Goal: Entertainment & Leisure: Browse casually

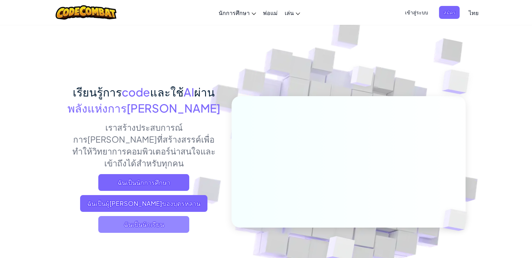
click at [132, 216] on span "ฉันเป็นนักเรียน" at bounding box center [143, 224] width 91 height 17
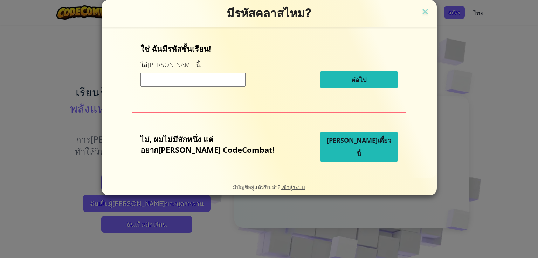
click at [330, 148] on span "[PERSON_NAME]เดี๋ยวนี้" at bounding box center [359, 147] width 64 height 22
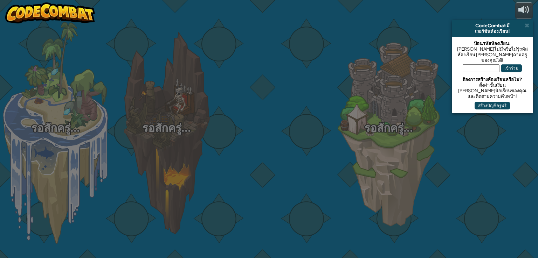
select select "th"
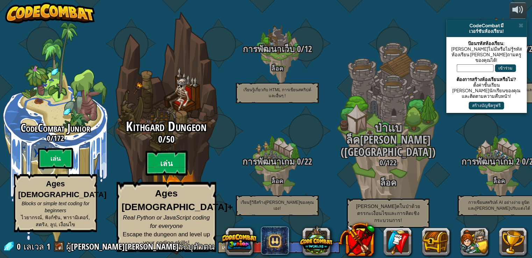
click at [169, 173] on btn "เล่น" at bounding box center [167, 163] width 42 height 25
select select "th"
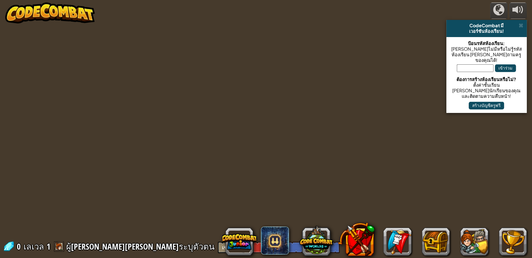
select select "th"
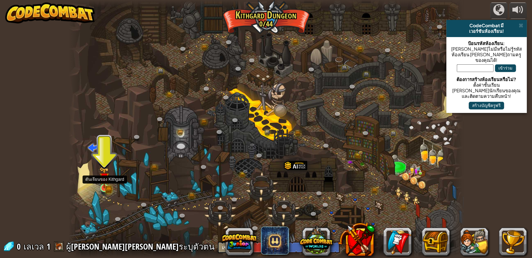
click at [99, 182] on img at bounding box center [104, 178] width 10 height 22
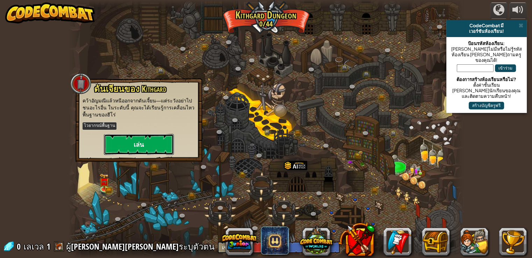
click at [141, 140] on button "เล่น" at bounding box center [139, 144] width 70 height 21
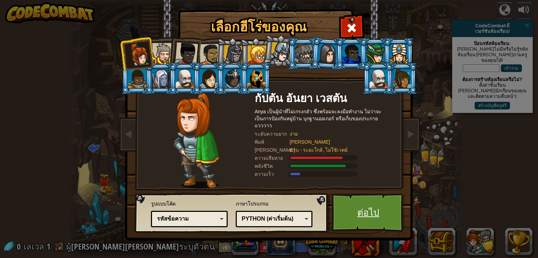
click at [368, 212] on link "ต่อไป" at bounding box center [367, 213] width 73 height 38
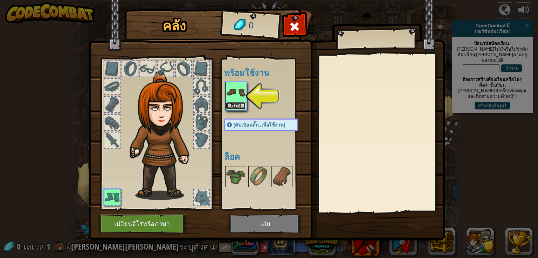
click at [235, 104] on button "ใช้งาน" at bounding box center [236, 105] width 20 height 7
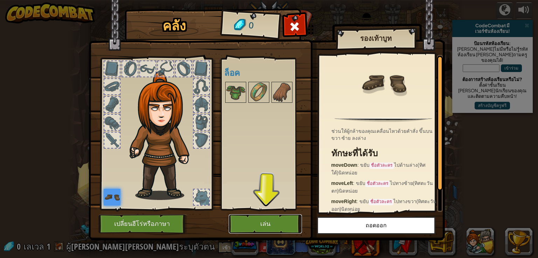
click at [269, 226] on button "เล่น" at bounding box center [265, 224] width 73 height 19
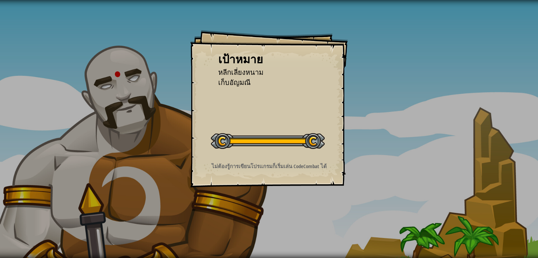
click at [292, 162] on div "เป้าหมาย หลีกเลี่ยงหนาม เก็บอัญมณี เริ่มด่าน เกิดข้อผิดพลาดในการโหลดจากเซิร์ฟเว…" at bounding box center [268, 108] width 157 height 157
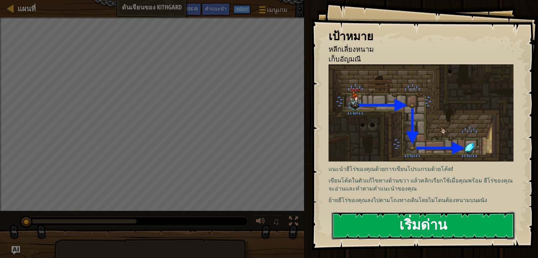
click at [384, 226] on button "เริ่มด่าน" at bounding box center [422, 226] width 183 height 28
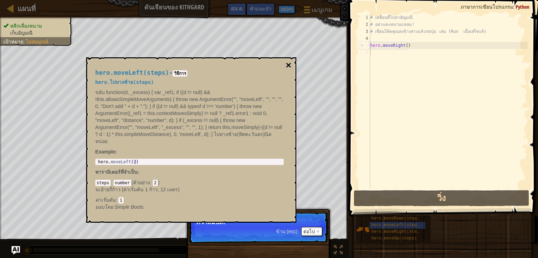
click at [288, 65] on button "×" at bounding box center [288, 66] width 6 height 10
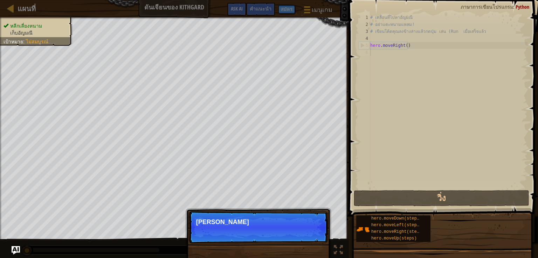
scroll to position [3, 0]
click at [307, 234] on button "ต่อไป" at bounding box center [311, 231] width 21 height 9
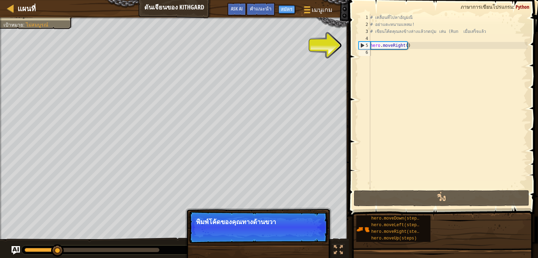
click at [287, 222] on p "พิมพ์โค้ดของคุณทางด้านขวา" at bounding box center [258, 222] width 124 height 7
click at [289, 222] on p "พิมพ์โค้ดของคุณทางด้านขวา" at bounding box center [258, 222] width 124 height 7
click at [294, 219] on p "พิมพ์โค้ดของคุณทางด้านขวา" at bounding box center [258, 222] width 124 height 7
click at [331, 198] on div "หลีกเลี่ยงหนาม เก็บอัญมณี เป้าหมาย : ไม่สมบูรณ์ ♫ อันยา 11 x: 17 y: 18 x: 18 y:…" at bounding box center [269, 137] width 538 height 241
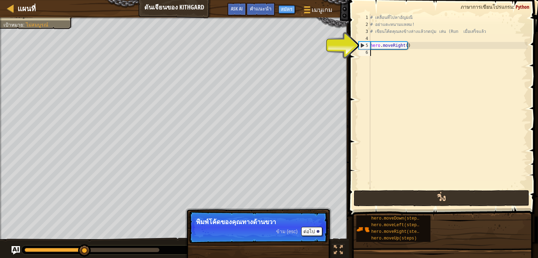
drag, startPoint x: 370, startPoint y: 186, endPoint x: 371, endPoint y: 191, distance: 5.0
click at [371, 191] on div "1 2 3 4 5 6 # เคลื่อนที่ไปหาอัญมณี # อย่าแตะหนามแหลม! # เขียนโค้ดคุณลงข้างล่างแ…" at bounding box center [441, 121] width 191 height 237
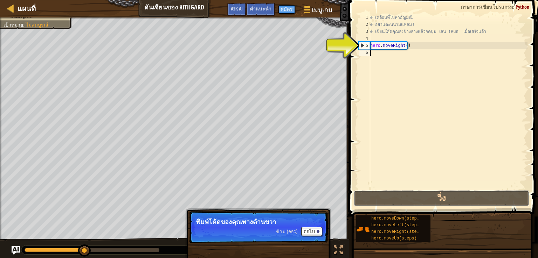
click at [372, 189] on div "1 2 3 4 5 6 # เคลื่อนที่ไปหาอัญมณี # อย่าแตะหนามแหลม! # เขียนโค้ดคุณลงข้างล่างแ…" at bounding box center [441, 121] width 191 height 237
click at [396, 47] on div "# เคลื่อนที่ไปหาอัญมณี # อย่าแตะหนามแหลม! # เขียนโค้ดคุณลงข้างล่างแล้วกดปุ่ม เล…" at bounding box center [448, 108] width 159 height 189
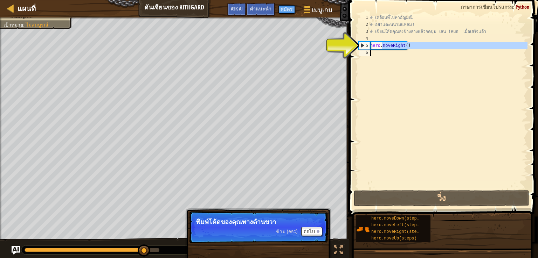
drag, startPoint x: 381, startPoint y: 47, endPoint x: 404, endPoint y: 50, distance: 23.6
click at [403, 49] on div "# เคลื่อนที่ไปหาอัญมณี # อย่าแตะหนามแหลม! # เขียนโค้ดคุณลงข้างล่างแล้วกดปุ่ม เล…" at bounding box center [448, 108] width 159 height 189
type textarea "hero.moveRight()"
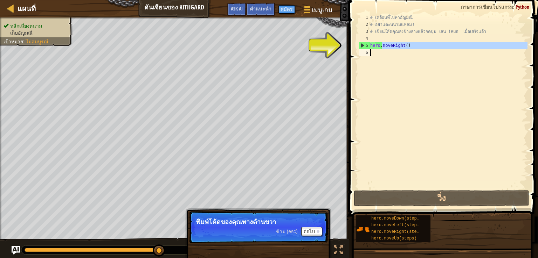
click at [391, 70] on div "# เคลื่อนที่ไปหาอัญมณี # อย่าแตะหนามแหลม! # เขียนโค้ดคุณลงข้างล่างแล้วกดปุ่ม เล…" at bounding box center [448, 101] width 159 height 175
drag, startPoint x: 388, startPoint y: 69, endPoint x: 373, endPoint y: 47, distance: 26.1
click at [388, 67] on div "# เคลื่อนที่ไปหาอัญมณี # อย่าแตะหนามแหลม! # เขียนโค้ดคุณลงข้างล่างแล้วกดปุ่ม เล…" at bounding box center [448, 108] width 159 height 189
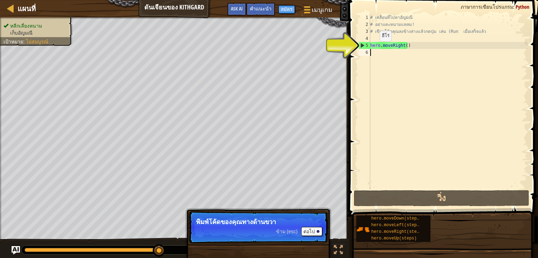
click at [373, 47] on div "# เคลื่อนที่ไปหาอัญมณี # อย่าแตะหนามแหลม! # เขียนโค้ดคุณลงข้างล่างแล้วกดปุ่ม เล…" at bounding box center [448, 108] width 159 height 189
drag, startPoint x: 365, startPoint y: 47, endPoint x: 371, endPoint y: 55, distance: 9.5
click at [365, 48] on div "5" at bounding box center [364, 45] width 11 height 7
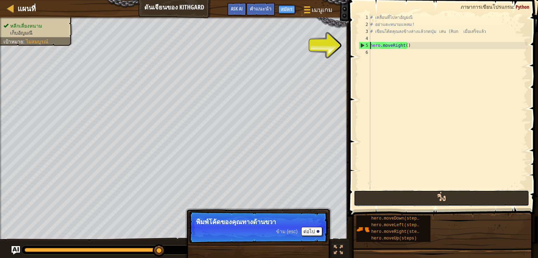
click at [413, 204] on button "วิ่ง" at bounding box center [440, 198] width 175 height 16
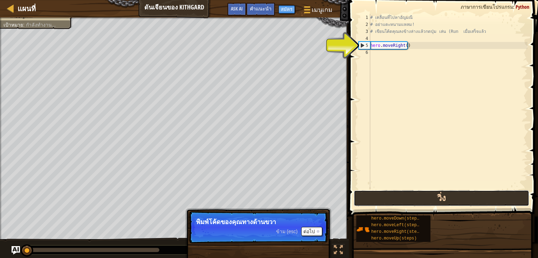
click at [411, 201] on button "วิ่ง" at bounding box center [440, 198] width 175 height 16
click at [411, 195] on button "วิ่ง" at bounding box center [440, 198] width 175 height 16
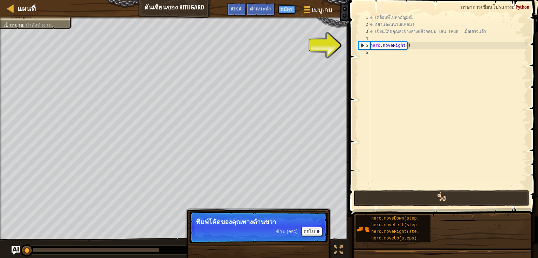
click at [411, 195] on button "วิ่ง" at bounding box center [440, 198] width 175 height 16
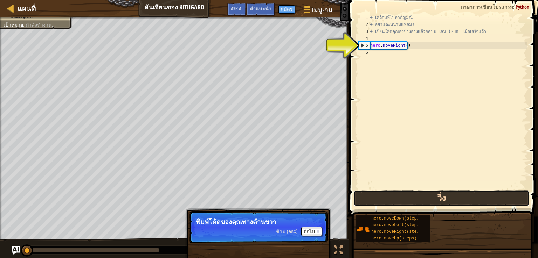
click at [411, 195] on button "วิ่ง" at bounding box center [440, 198] width 175 height 16
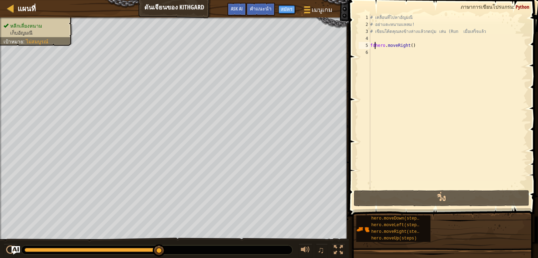
scroll to position [3, 2]
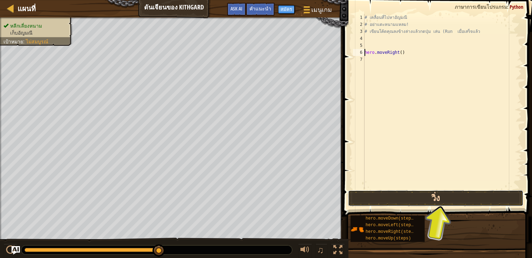
click at [425, 196] on button "วิ่ง" at bounding box center [435, 198] width 175 height 16
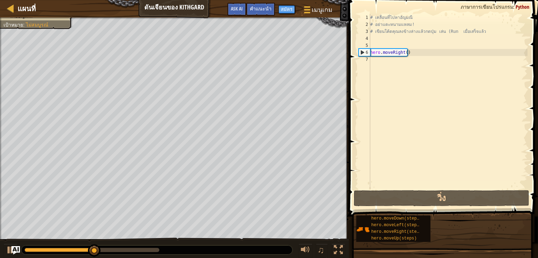
scroll to position [3, 0]
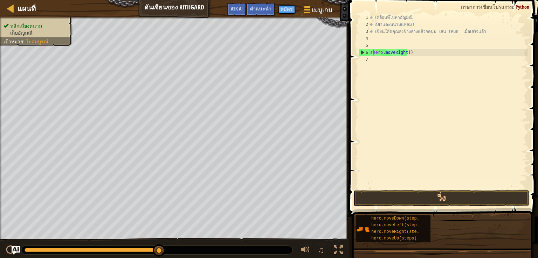
type textarea "sshero.moveRight()"
click at [389, 121] on div "# เคลื่อนที่ไปหาอัญมณี # อย่าแตะหนามแหลม! # เขียนโค้ดคุณลงข้างล่างแล้วกดปุ่ม เล…" at bounding box center [448, 108] width 159 height 189
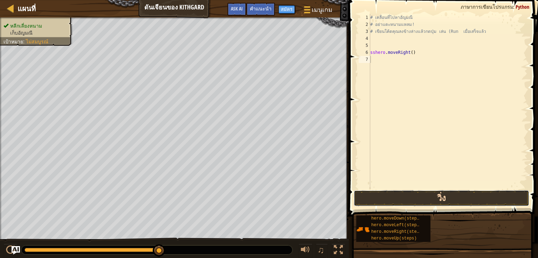
click at [401, 196] on button "วิ่ง" at bounding box center [440, 198] width 175 height 16
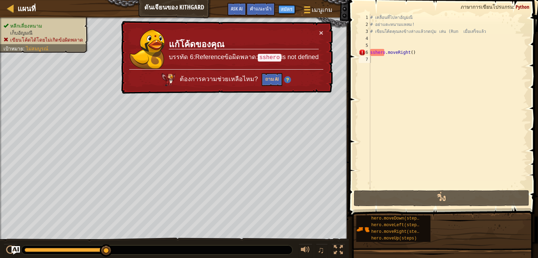
drag, startPoint x: 255, startPoint y: 57, endPoint x: 358, endPoint y: 43, distance: 104.5
click at [316, 49] on td "แก้โค้ดของคุณ บรรทัด 6:Referenceข้อผิดพลาด: sshero is not defined" at bounding box center [243, 49] width 150 height 40
click at [382, 56] on div "# เคลื่อนที่ไปหาอัญมณี # อย่าแตะหนามแหลม! # เขียนโค้ดคุณลงข้างล่างแล้วกดปุ่ม เล…" at bounding box center [448, 108] width 159 height 189
click at [382, 54] on div "# เคลื่อนที่ไปหาอัญมณี # อย่าแตะหนามแหลม! # เขียนโค้ดคุณลงข้างล่างแล้วกดปุ่ม เล…" at bounding box center [448, 108] width 159 height 189
click at [386, 54] on div "# เคลื่อนที่ไปหาอัญมณี # อย่าแตะหนามแหลม! # เขียนโค้ดคุณลงข้างล่างแล้วกดปุ่ม เล…" at bounding box center [448, 108] width 159 height 189
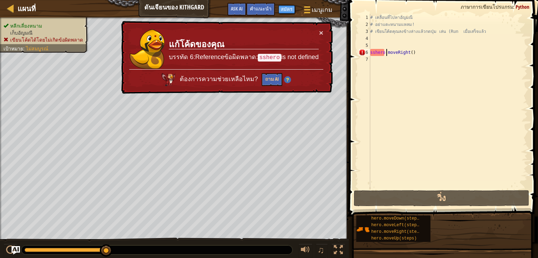
click at [384, 53] on div "# เคลื่อนที่ไปหาอัญมณี # อย่าแตะหนามแหลม! # เขียนโค้ดคุณลงข้างล่างแล้วกดปุ่ม เล…" at bounding box center [448, 108] width 159 height 189
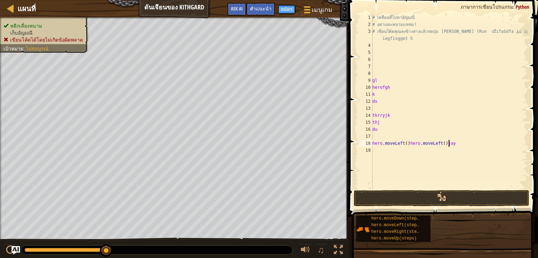
scroll to position [3, 6]
type textarea "hero.moveLeft()hero.moveLeft()jayyj"
type textarea "tt"
type textarea "fvbc"
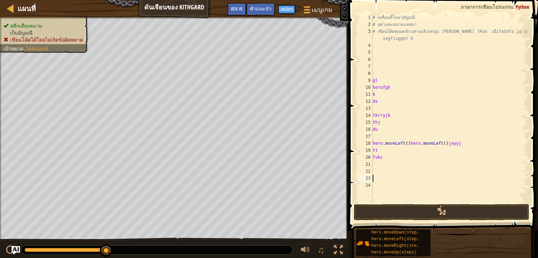
type textarea "rt"
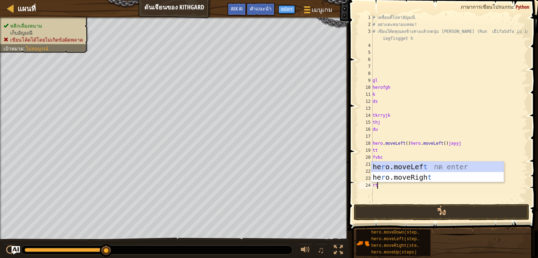
type textarea "e"
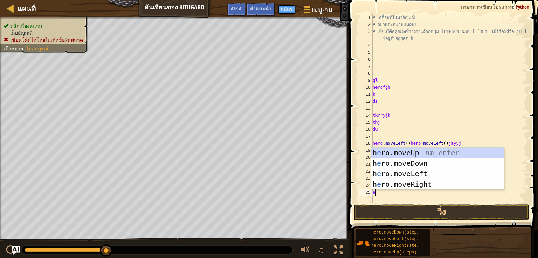
type textarea "ry"
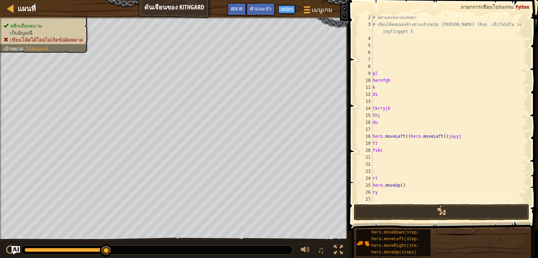
scroll to position [14, 0]
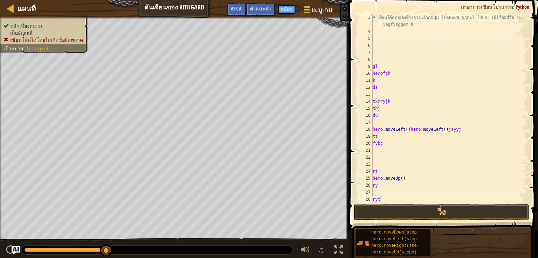
type textarea "rytj"
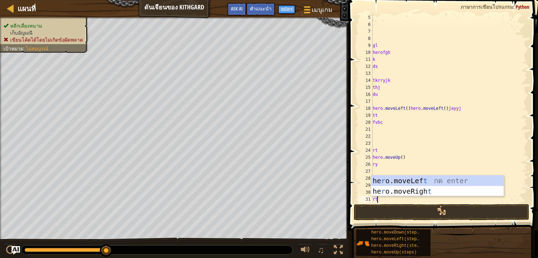
type textarea "rtj"
type textarea "r"
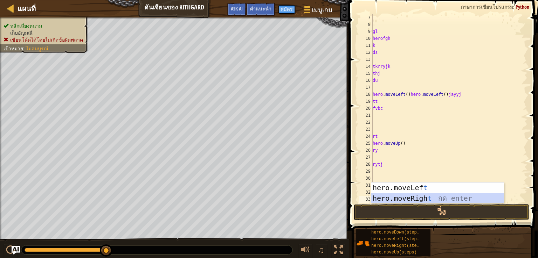
type textarea "tt"
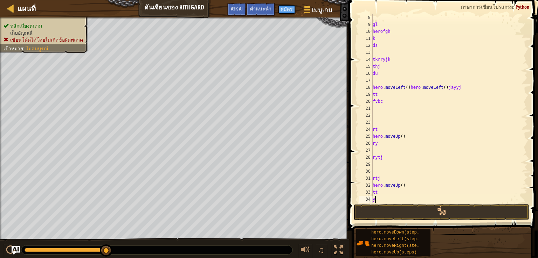
scroll to position [56, 0]
type textarea "yeue\"
type textarea "eh"
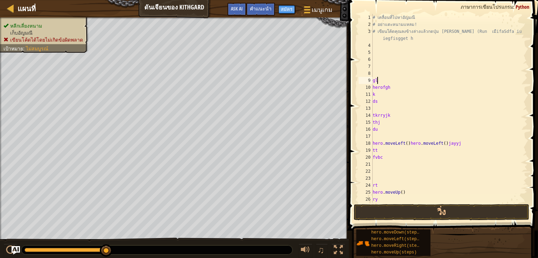
scroll to position [0, 0]
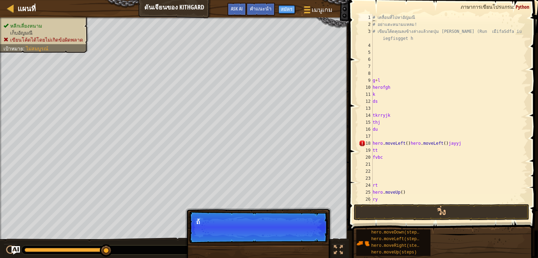
type textarea "+ เคลื่อนที่ไปหา[PERSON_NAME]"
type textarea "g"
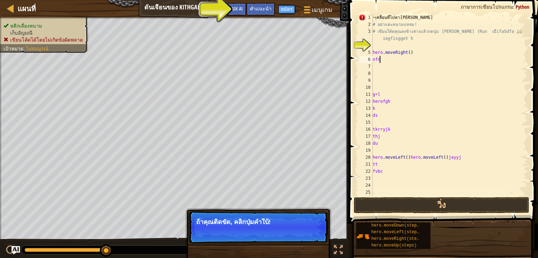
type textarea "nfnfm"
type textarea "rj"
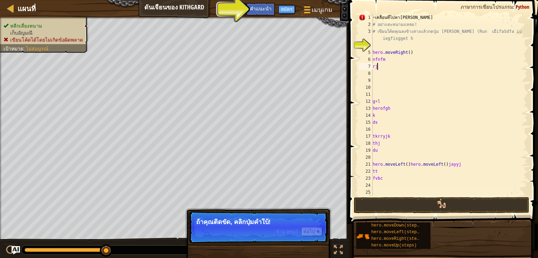
type textarea "aryk"
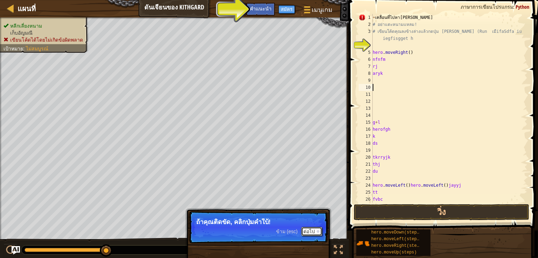
click at [311, 228] on button "ต่อไป" at bounding box center [311, 231] width 21 height 9
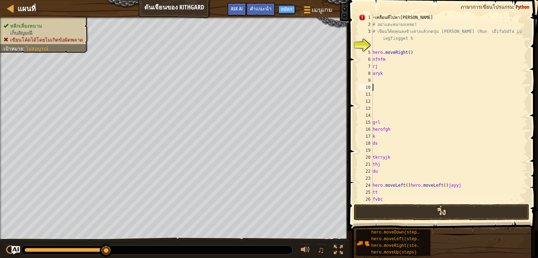
drag, startPoint x: 407, startPoint y: 199, endPoint x: 410, endPoint y: 208, distance: 8.8
click at [407, 201] on div "+ เคลื่อนที่ไปหาอัญมณี # อย่าแตะหนามแหลม! # เขียนโค้ดคุณลงข้างล่างแล้วกดปุ่ม เล…" at bounding box center [446, 115] width 151 height 203
click at [411, 208] on button "วิ่ง" at bounding box center [440, 212] width 175 height 16
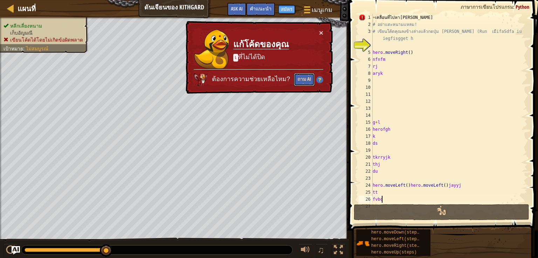
click at [305, 77] on button "ถาม AI" at bounding box center [304, 79] width 21 height 13
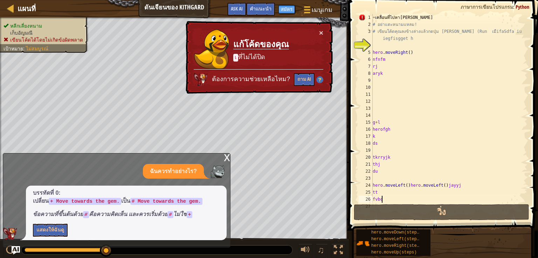
click at [442, 201] on div "+ เคลื่อนที่ไปหาอัญมณี # อย่าแตะหนามแหลม! # เขียนโค้ดคุณลงข้างล่างแล้วกดปุ่ม เล…" at bounding box center [446, 115] width 151 height 203
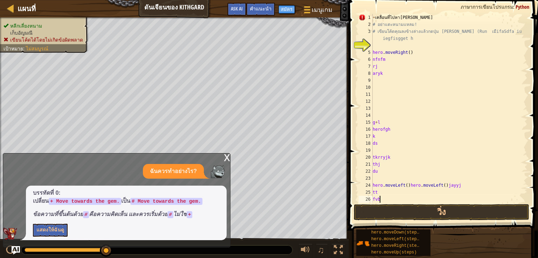
type textarea "f"
type textarea "t"
type textarea "h"
type textarea "d"
type textarea "t"
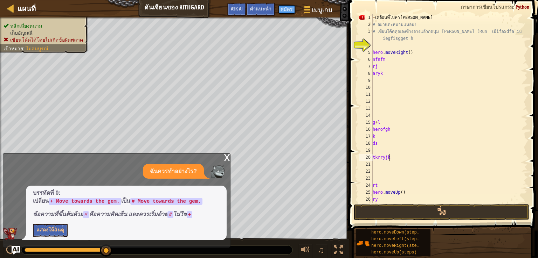
type textarea "t"
type textarea "d"
type textarea "k"
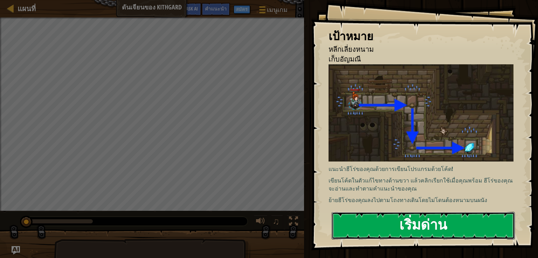
click at [338, 212] on button "เริ่มด่าน" at bounding box center [422, 226] width 183 height 28
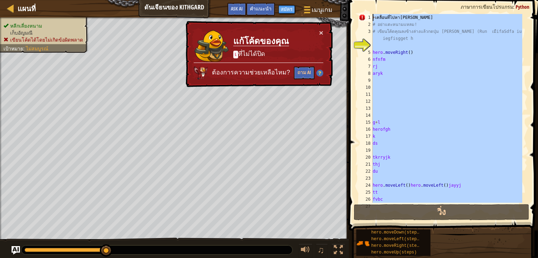
drag, startPoint x: 381, startPoint y: 192, endPoint x: 381, endPoint y: 1, distance: 191.1
click at [381, 3] on div "1 2 3 4 5 6 7 8 9 10 11 12 13 14 15 16 17 18 19 20 21 22 23 24 25 26 27 + เคลื่…" at bounding box center [441, 128] width 191 height 251
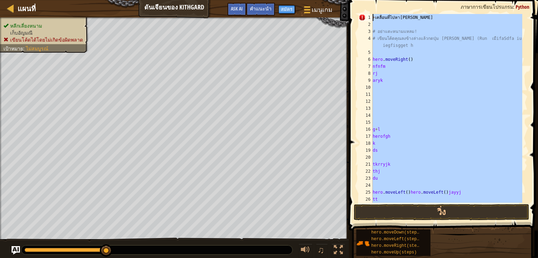
drag, startPoint x: 384, startPoint y: 194, endPoint x: 371, endPoint y: -30, distance: 224.4
click at [371, 0] on html "แผนที่ ดันเจียนของ Kithgard เมนูเกม เสร็จสิ้น สมัคร คำแนะนำ Ask AI 1 הההההההההה…" at bounding box center [269, 0] width 538 height 0
type textarea "+ เคลื่อนที่ไปหา[PERSON_NAME]"
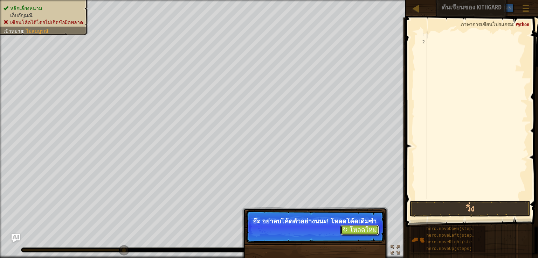
click at [360, 234] on button "↻ โหลดใหม่" at bounding box center [359, 230] width 38 height 10
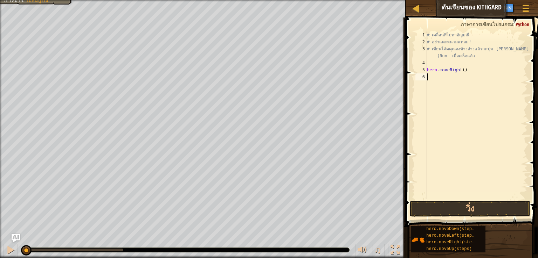
scroll to position [3, 0]
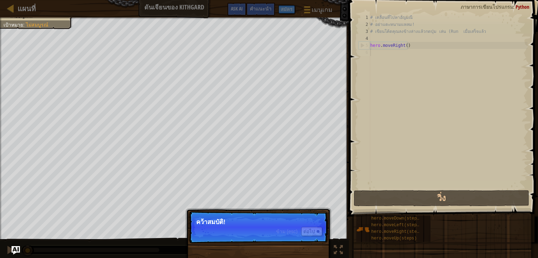
click at [241, 230] on p "ข้าม (esc) ต่อไป คว้า[PERSON_NAME]!" at bounding box center [258, 227] width 139 height 32
click at [302, 230] on button "ต่อไป" at bounding box center [311, 231] width 21 height 9
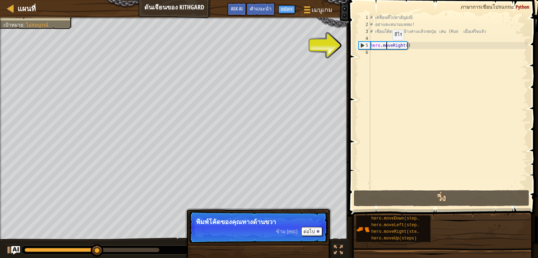
click at [386, 47] on div "# เคลื่อนที่ไปหาอัญมณี # อย่าแตะหนามแหลม! # เขียนโค้ดคุณลงข้างล่างแล้วกดปุ่ม เล…" at bounding box center [448, 108] width 159 height 189
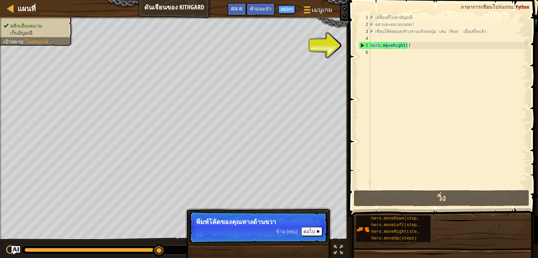
click at [388, 47] on div "# เคลื่อนที่ไปหาอัญมณี # อย่าแตะหนามแหลม! # เขียนโค้ดคุณลงข้างล่างแล้วกดปุ่ม เล…" at bounding box center [448, 108] width 159 height 189
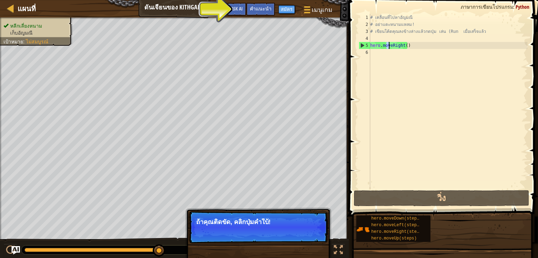
paste textarea "c"
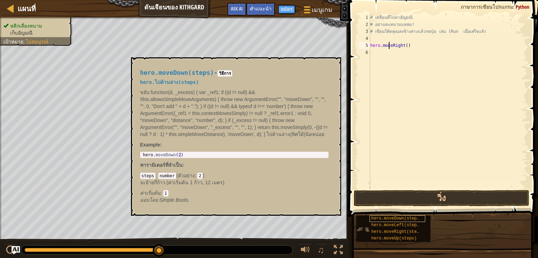
type textarea "hero.moceRight()"
click at [385, 219] on span "hero.moveDown(steps)" at bounding box center [396, 218] width 50 height 5
type textarea "hero.moveDown(2)"
click at [182, 154] on div "hero . moveDown ( 2 )" at bounding box center [233, 160] width 185 height 15
drag, startPoint x: 423, startPoint y: 202, endPoint x: 412, endPoint y: 222, distance: 23.2
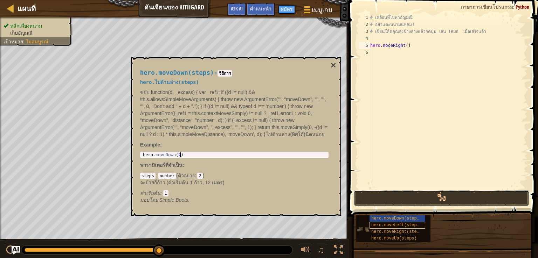
click at [423, 202] on button "วิ่ง" at bounding box center [440, 198] width 175 height 16
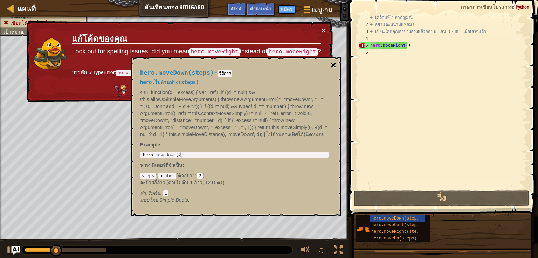
click at [333, 65] on button "×" at bounding box center [333, 66] width 6 height 10
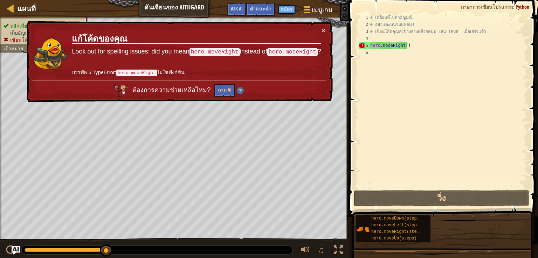
drag, startPoint x: 196, startPoint y: 51, endPoint x: 274, endPoint y: 51, distance: 78.4
click at [264, 50] on p "Look out for spelling issues: did you mean hero.moveRight instead of hero.moceR…" at bounding box center [196, 51] width 249 height 9
drag, startPoint x: 283, startPoint y: 62, endPoint x: 220, endPoint y: 66, distance: 63.1
click at [232, 66] on td "แก้โค้ดของคุณ Look out for spelling issues: did you mean hero.moveRight instead…" at bounding box center [196, 54] width 250 height 54
click at [229, 87] on button "ถาม AI" at bounding box center [224, 90] width 21 height 13
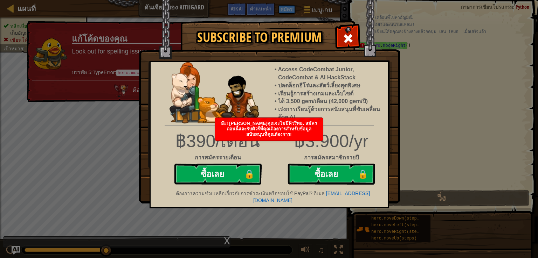
click at [347, 35] on span at bounding box center [347, 38] width 11 height 11
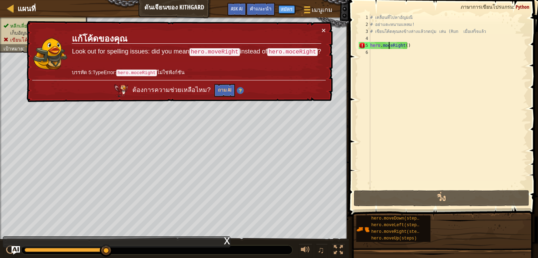
click at [406, 77] on div "# เคลื่อนที่ไปหา[PERSON_NAME] # อย่าแตะหนามแหลม! # เขียนโค้ดคุณลงข้างล่างแล้วกด…" at bounding box center [448, 108] width 159 height 189
drag, startPoint x: 119, startPoint y: 71, endPoint x: 127, endPoint y: 70, distance: 7.7
click at [127, 70] on code "hero.moceRight" at bounding box center [136, 73] width 41 height 7
click at [120, 70] on code "hero.moceRight" at bounding box center [136, 73] width 41 height 7
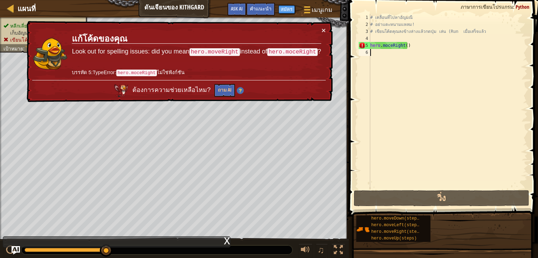
drag, startPoint x: 141, startPoint y: 73, endPoint x: 147, endPoint y: 71, distance: 5.9
click at [142, 73] on code "hero.moceRight" at bounding box center [136, 73] width 41 height 7
drag, startPoint x: 147, startPoint y: 71, endPoint x: 152, endPoint y: 72, distance: 5.3
click at [151, 72] on code "hero.moceRight" at bounding box center [136, 73] width 41 height 7
drag, startPoint x: 152, startPoint y: 72, endPoint x: 159, endPoint y: 70, distance: 6.5
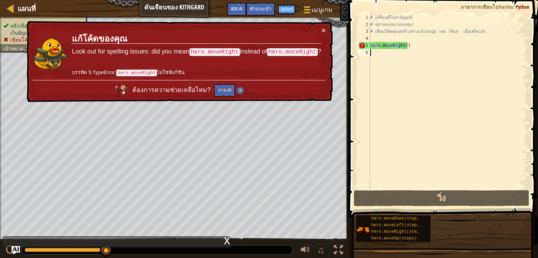
click at [155, 72] on code "hero.moceRight" at bounding box center [136, 73] width 41 height 7
click at [159, 70] on p "บรรทัด 5:TypeError: hero.moceRight ไม่ใช่ฟังก์ชัน" at bounding box center [196, 73] width 249 height 8
drag, startPoint x: 119, startPoint y: 70, endPoint x: 158, endPoint y: 72, distance: 39.2
click at [157, 72] on p "บรรทัด 5:TypeError: hero.moceRight ไม่ใช่ฟังก์ชัน" at bounding box center [196, 73] width 249 height 8
drag, startPoint x: 123, startPoint y: 82, endPoint x: 190, endPoint y: 62, distance: 70.0
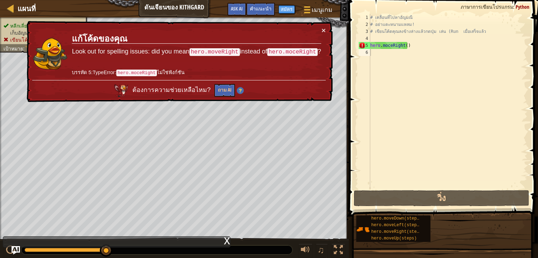
click at [182, 66] on div "× แก้โค้ดของคุณ Look out for spelling issues: did you mean hero.moveRight inste…" at bounding box center [178, 62] width 307 height 82
click at [14, 7] on div at bounding box center [10, 8] width 9 height 9
select select "th"
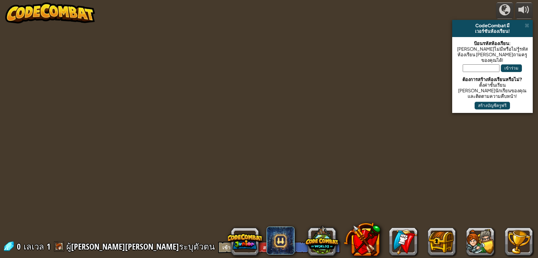
click at [7, 7] on div "powered by CodeCombat มี เวอร์ชันห้องเรียน! ป้อนรหัสห้องเรียน: [PERSON_NAME]ไม่…" at bounding box center [269, 129] width 538 height 258
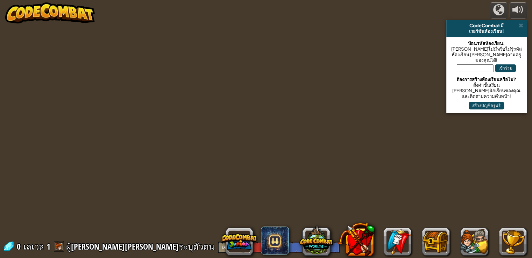
click at [9, 8] on div "powered by CodeCombat มี เวอร์ชันห้องเรียน! ป้อนรหัสห้องเรียน: [PERSON_NAME]ไม่…" at bounding box center [266, 129] width 532 height 258
select select "th"
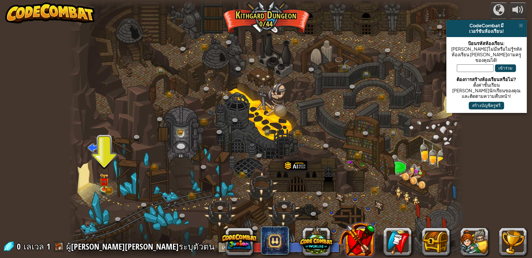
click at [357, 242] on button at bounding box center [356, 239] width 37 height 37
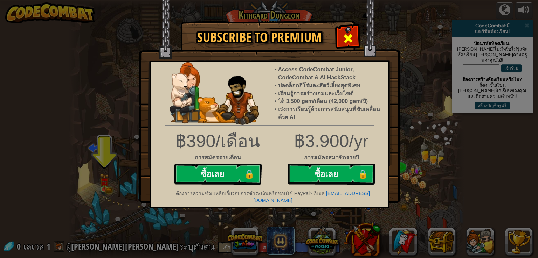
click at [350, 34] on span at bounding box center [347, 38] width 11 height 11
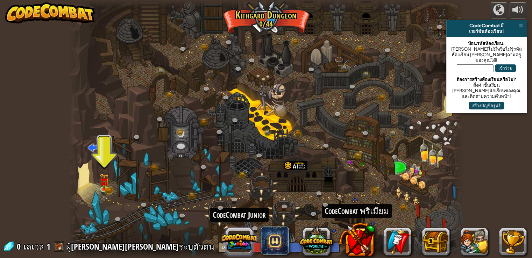
click at [241, 245] on button at bounding box center [240, 242] width 34 height 34
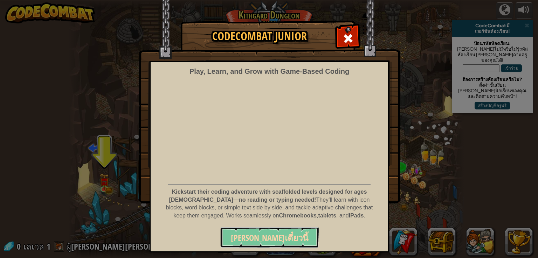
click at [269, 243] on button "[PERSON_NAME]เดี๋ยวนี้" at bounding box center [269, 237] width 98 height 21
click at [272, 241] on span "[PERSON_NAME]เดี๋ยวนี้" at bounding box center [269, 237] width 77 height 11
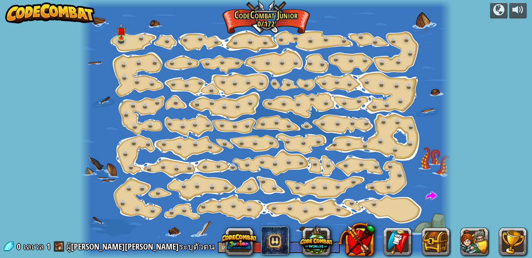
select select "th"
click at [126, 41] on link at bounding box center [122, 37] width 14 height 14
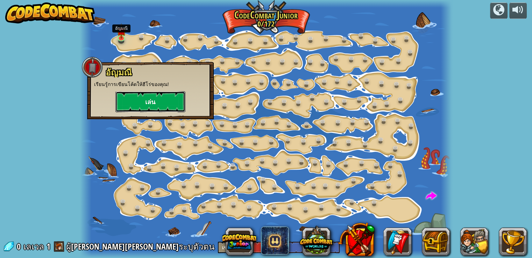
click at [148, 101] on button "เล่น" at bounding box center [150, 101] width 70 height 21
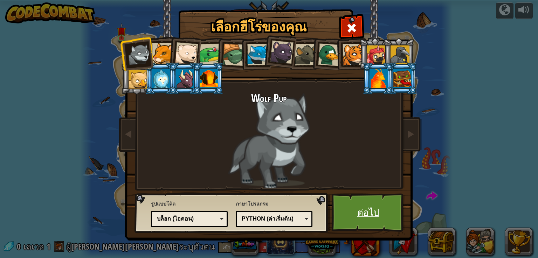
click at [361, 215] on link "ต่อไป" at bounding box center [367, 213] width 73 height 38
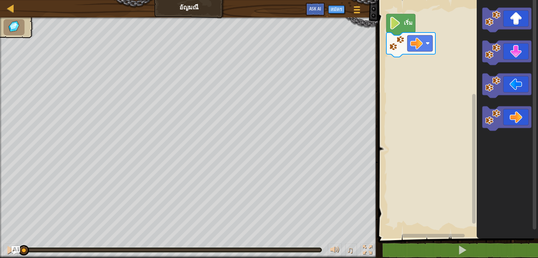
click at [406, 25] on text "เริ่ม" at bounding box center [408, 23] width 9 height 8
click at [405, 31] on icon "พื้นที่ทำงาน Blockly" at bounding box center [400, 24] width 29 height 21
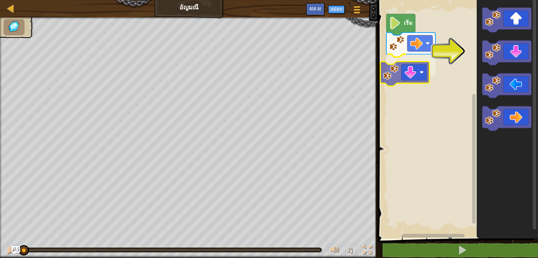
click at [398, 71] on div "เริ่ม" at bounding box center [457, 118] width 162 height 242
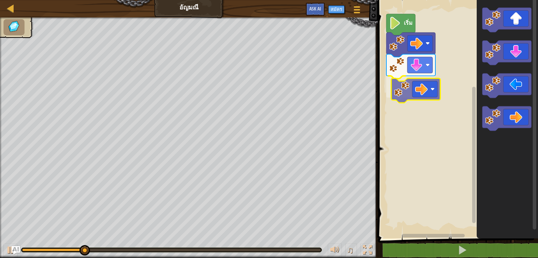
click at [399, 91] on div "เริ่ม" at bounding box center [457, 118] width 162 height 242
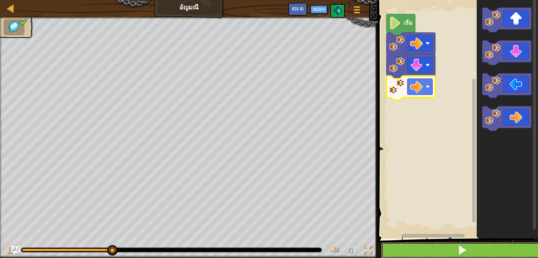
click at [441, 252] on button at bounding box center [462, 251] width 162 height 16
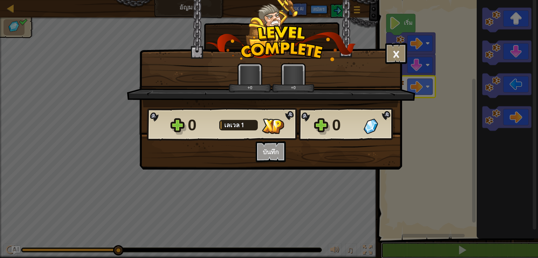
scroll to position [0, 0]
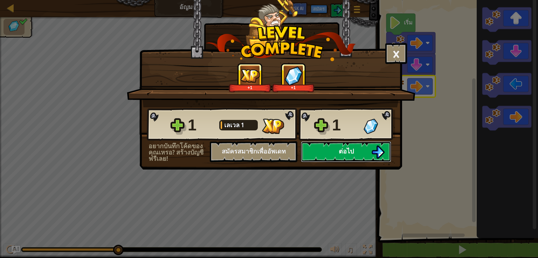
click at [346, 155] on span "ต่อไป" at bounding box center [345, 151] width 15 height 9
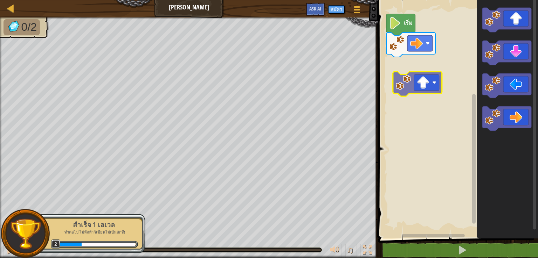
click at [403, 82] on div "เริ่ม" at bounding box center [457, 118] width 162 height 242
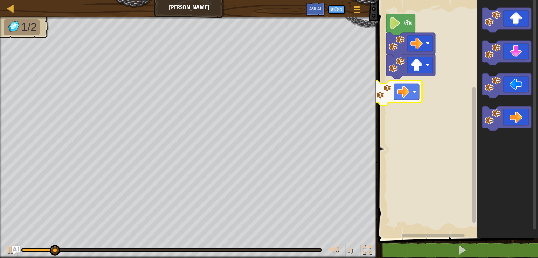
click at [393, 96] on div "เริ่ม" at bounding box center [457, 118] width 162 height 242
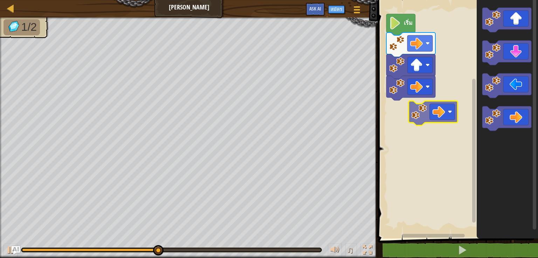
click at [412, 117] on div "เริ่ม" at bounding box center [457, 118] width 162 height 242
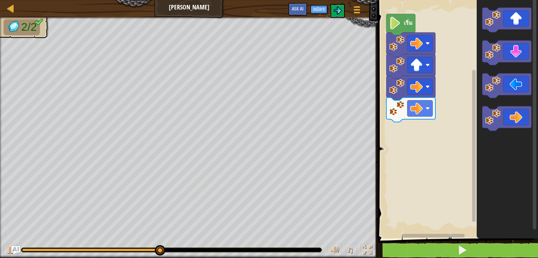
click at [433, 0] on body "แผนที่ ลุยเลย ลุยเลย ลุยเลย เมนูเกม สมัคร Ask AI 1 הההההההההההההההההההההההההההה…" at bounding box center [269, 0] width 538 height 0
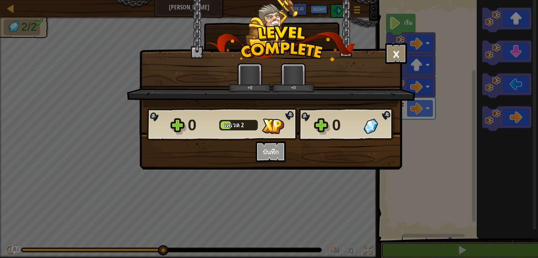
scroll to position [0, 0]
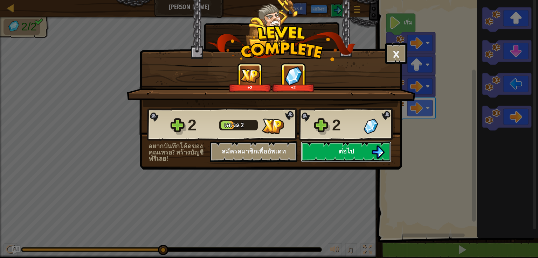
click at [342, 154] on span "ต่อไป" at bounding box center [345, 151] width 15 height 9
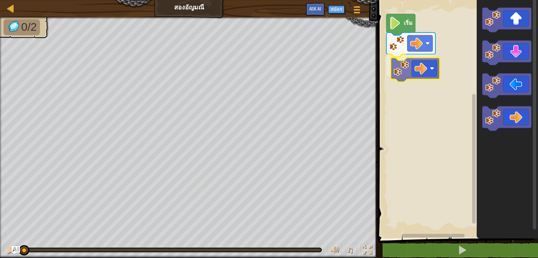
click at [408, 75] on div "เริ่ม" at bounding box center [457, 118] width 162 height 242
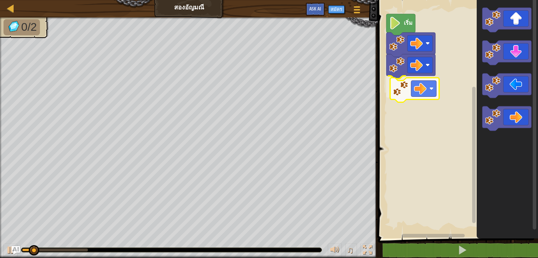
click at [400, 84] on div "เริ่ม" at bounding box center [457, 118] width 162 height 242
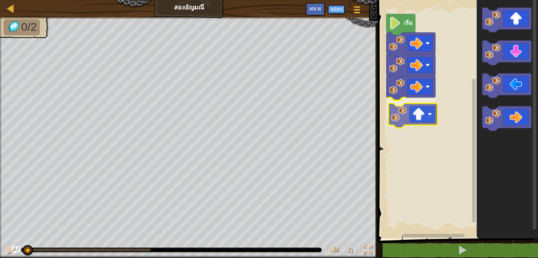
click at [390, 117] on div "เริ่ม" at bounding box center [457, 118] width 162 height 242
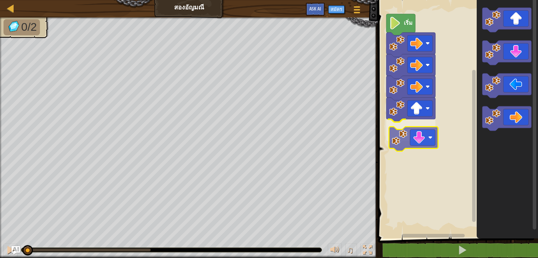
click at [397, 138] on div "เริ่ม" at bounding box center [457, 118] width 162 height 242
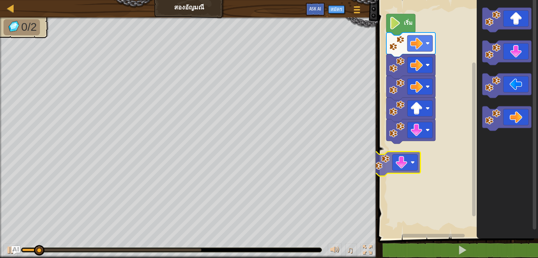
click at [397, 161] on div "เริ่ม" at bounding box center [457, 118] width 162 height 242
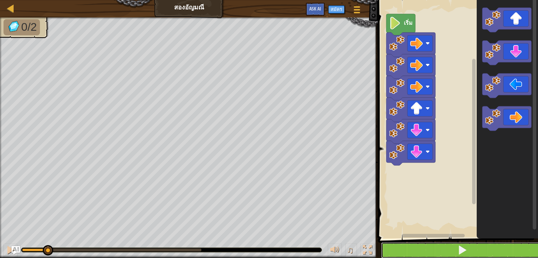
click at [405, 250] on button at bounding box center [462, 251] width 162 height 16
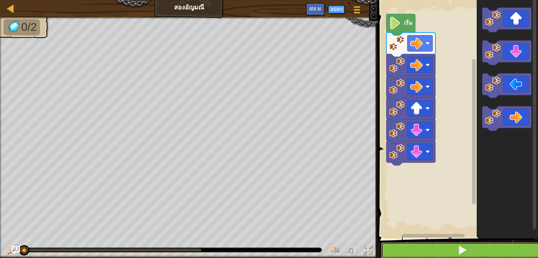
click at [401, 246] on button at bounding box center [462, 251] width 162 height 16
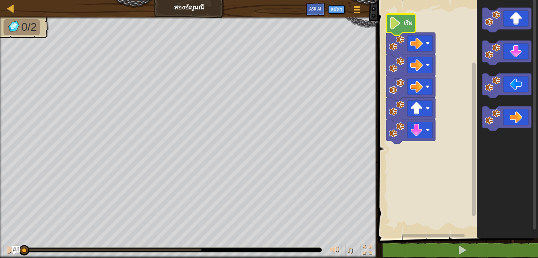
click at [405, 25] on text "เริ่ม" at bounding box center [408, 23] width 9 height 8
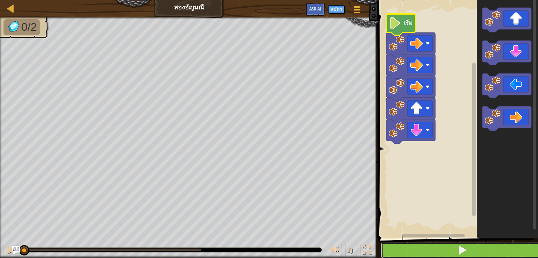
click at [403, 254] on button at bounding box center [462, 251] width 162 height 16
